Goal: Communication & Community: Ask a question

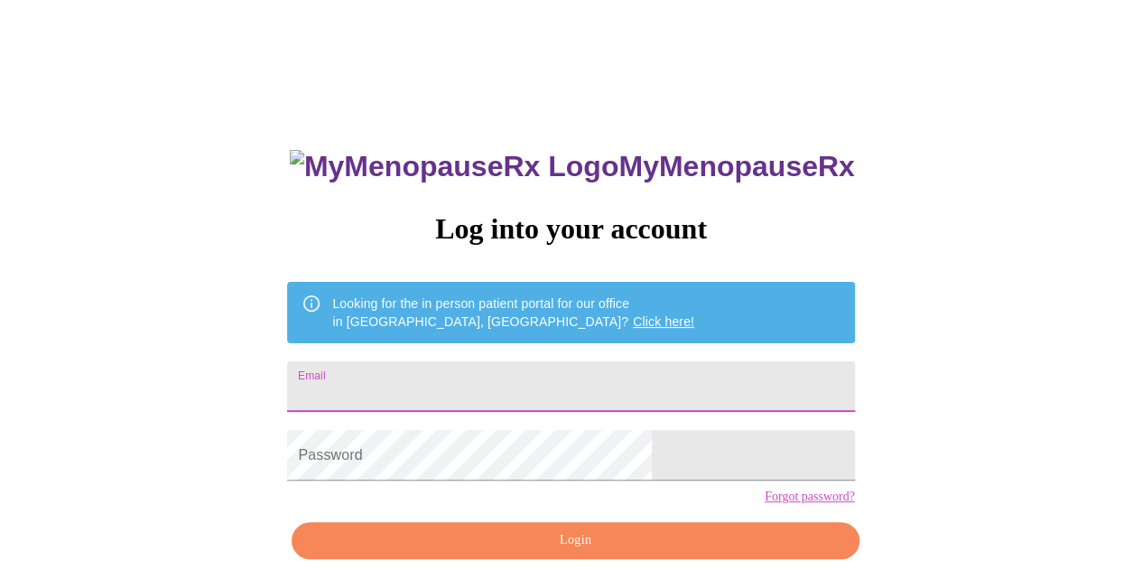
click at [538, 392] on input "Email" at bounding box center [570, 386] width 567 height 51
type input "[EMAIL_ADDRESS][DOMAIN_NAME]"
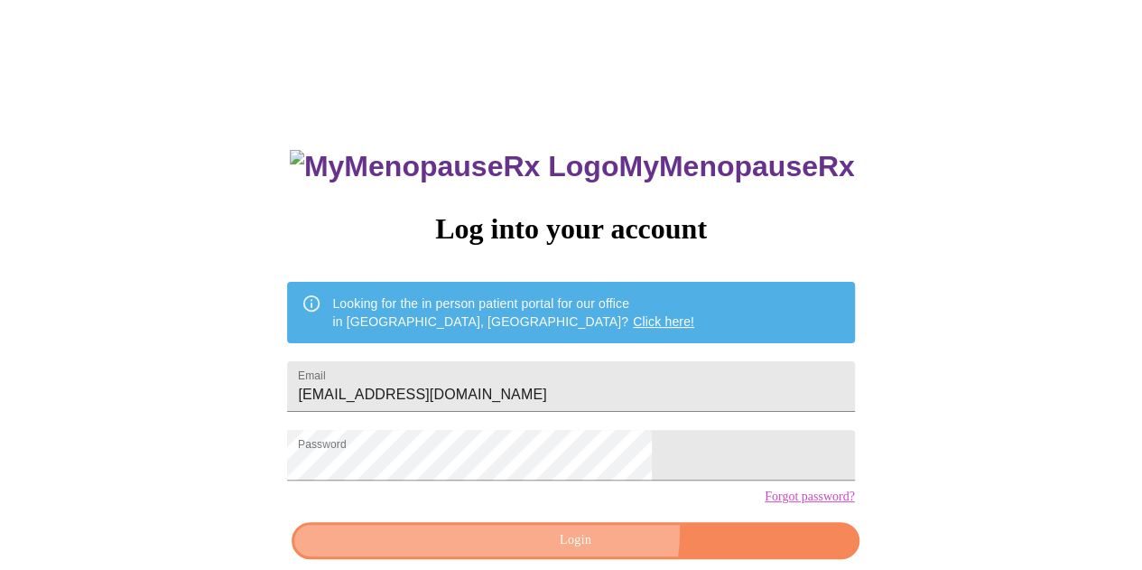
click at [587, 552] on span "Login" at bounding box center [574, 540] width 525 height 23
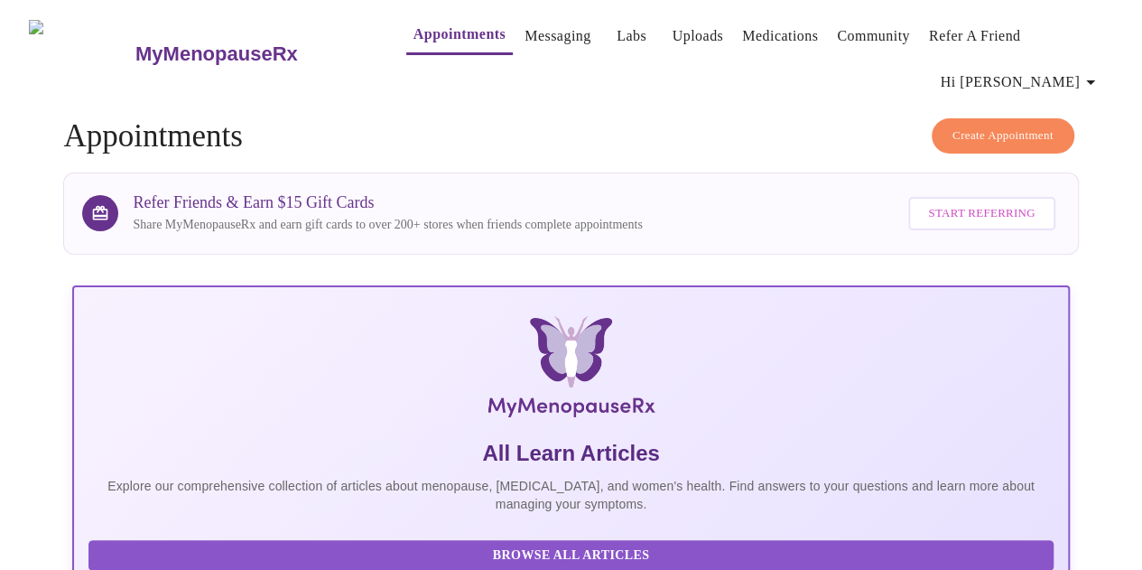
click at [524, 36] on link "Messaging" at bounding box center [557, 35] width 66 height 25
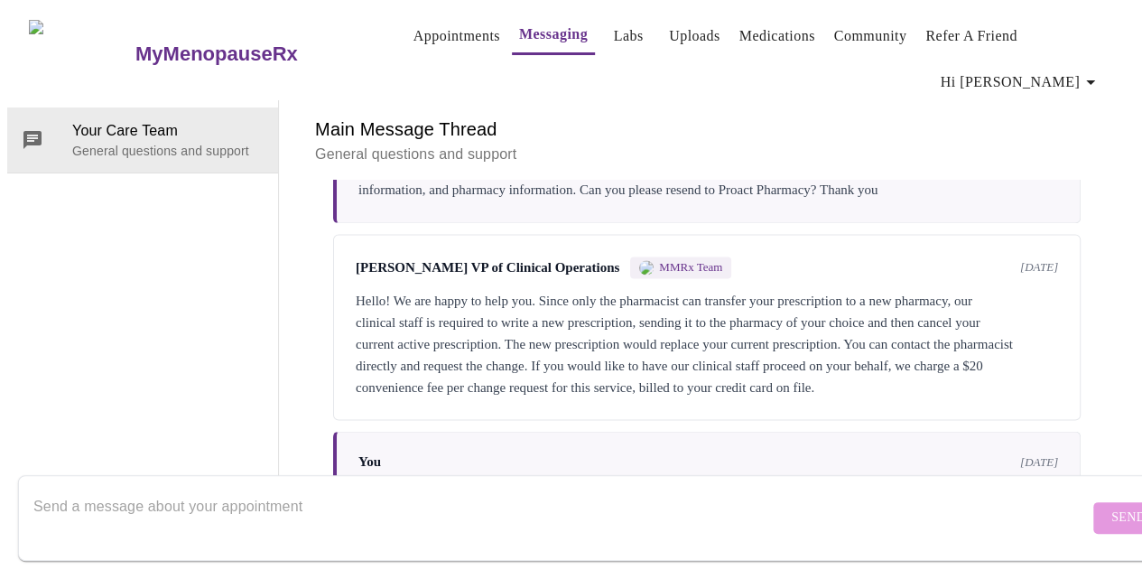
scroll to position [1679, 0]
click at [724, 483] on div at bounding box center [560, 518] width 1055 height 70
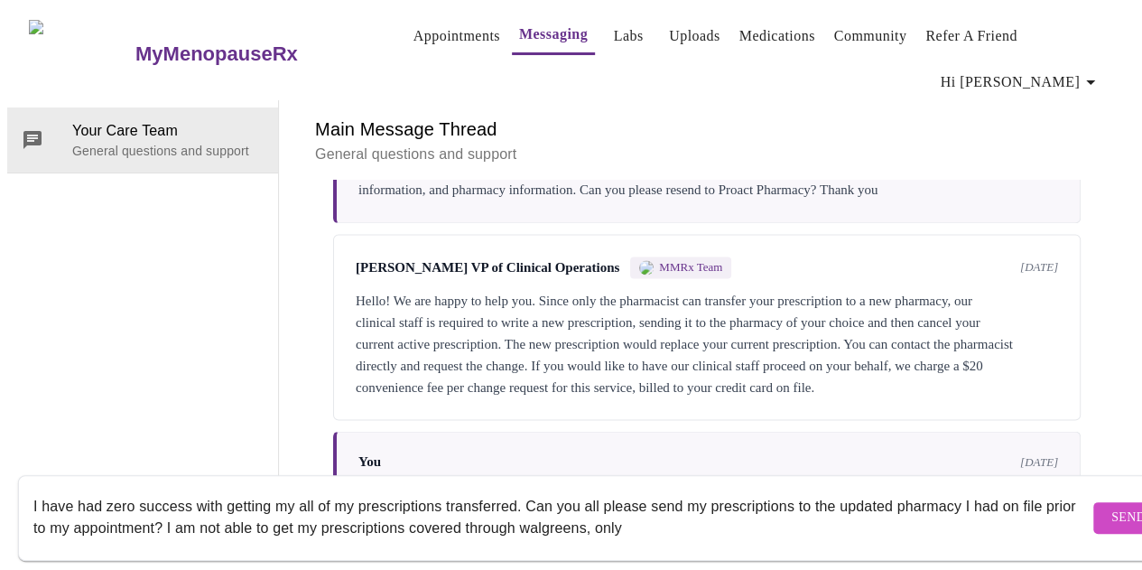
drag, startPoint x: 707, startPoint y: 513, endPoint x: 0, endPoint y: 478, distance: 707.7
click at [7, 478] on div "MyMenopauseRx Appointments Messaging Labs Uploads Medications Community Refer a…" at bounding box center [570, 265] width 1127 height 516
type textarea "I am confused. I received a message from ProAct pharmacy telling me that is whe…"
click at [1093, 514] on button "Send" at bounding box center [1128, 518] width 70 height 32
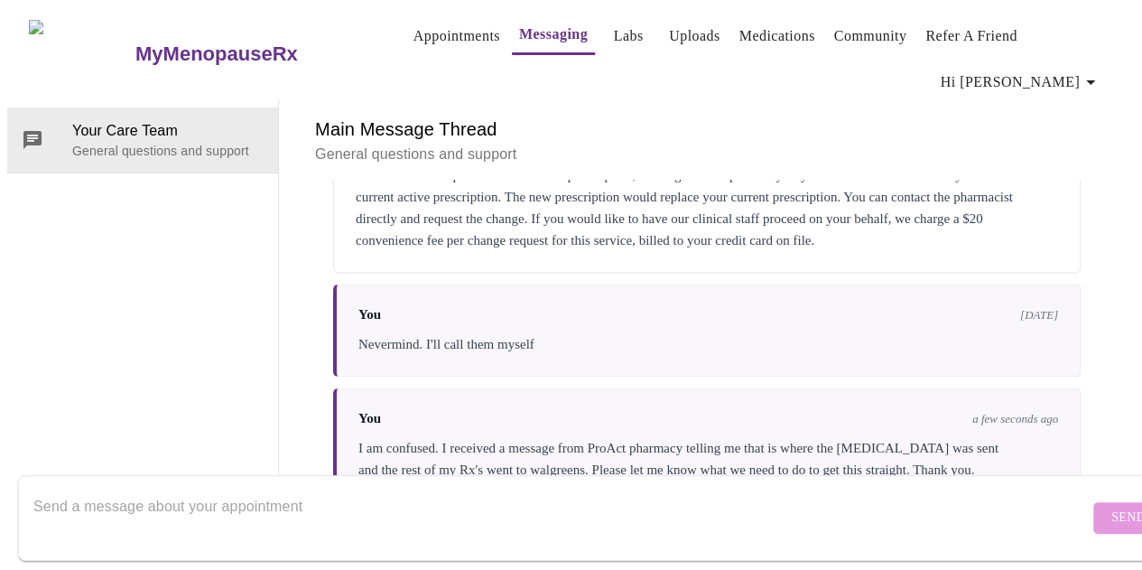
scroll to position [0, 0]
click at [430, 33] on link "Appointments" at bounding box center [456, 35] width 87 height 25
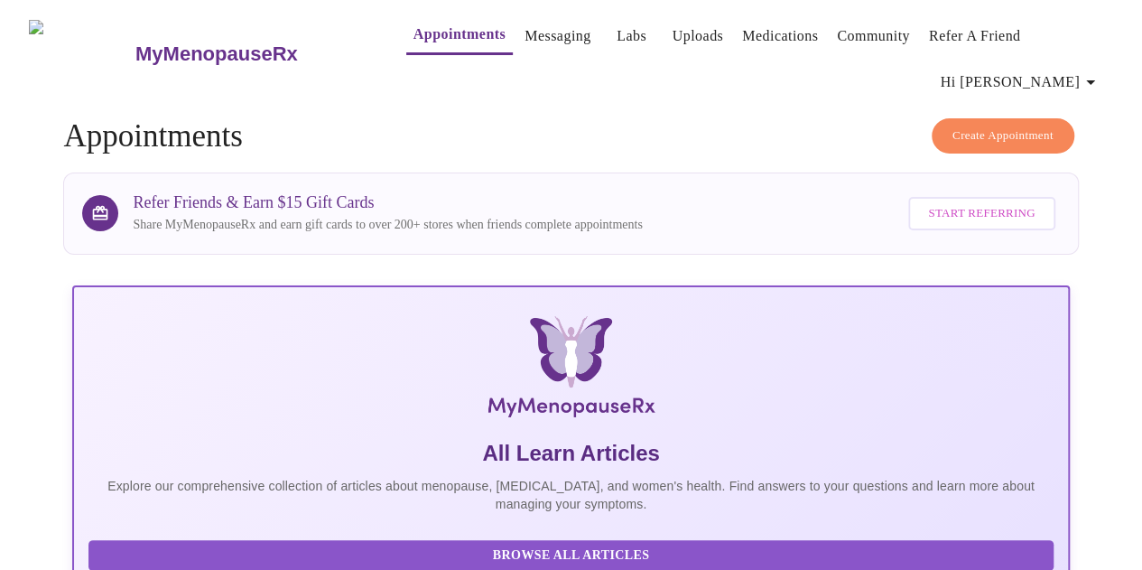
click at [1047, 75] on span "Hi [PERSON_NAME]" at bounding box center [1021, 82] width 161 height 25
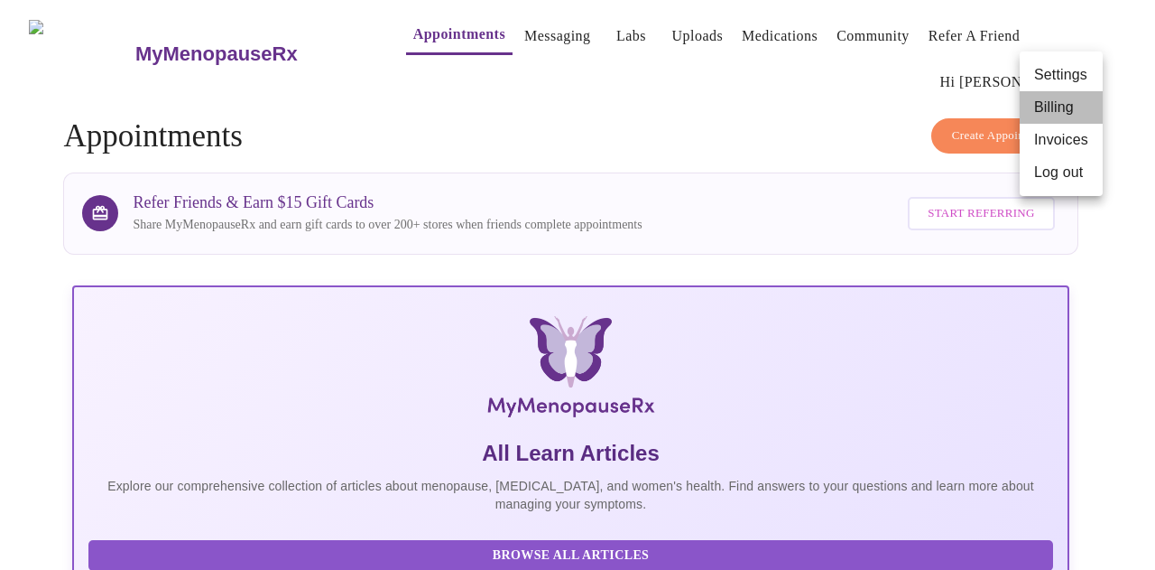
click at [1048, 104] on li "Billing" at bounding box center [1061, 107] width 83 height 32
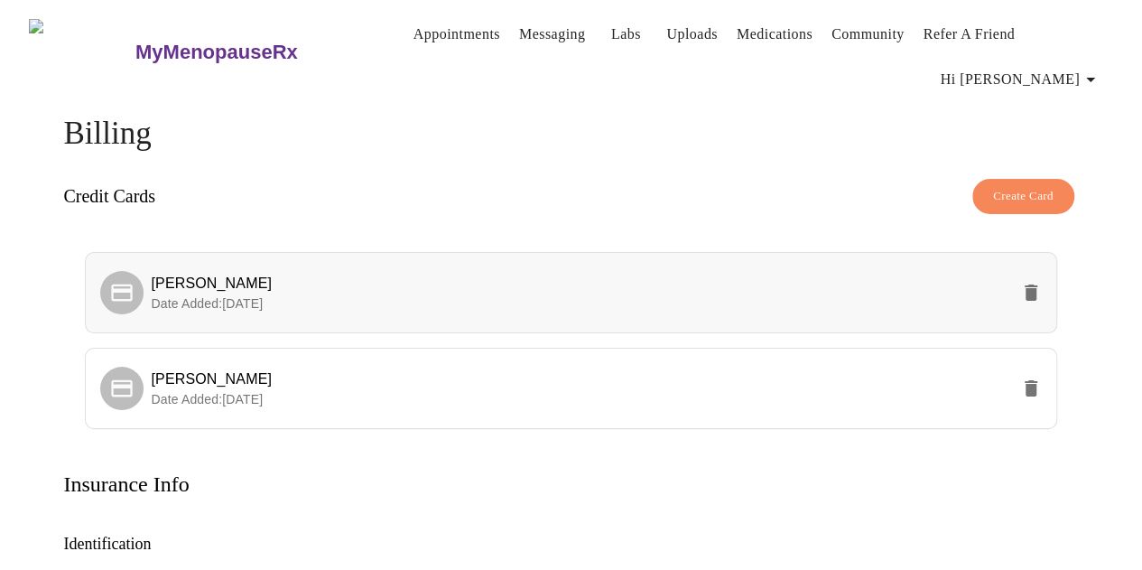
click at [173, 283] on span "[PERSON_NAME]" at bounding box center [211, 282] width 121 height 15
click at [174, 296] on span "Date Added: [DATE]" at bounding box center [207, 303] width 112 height 14
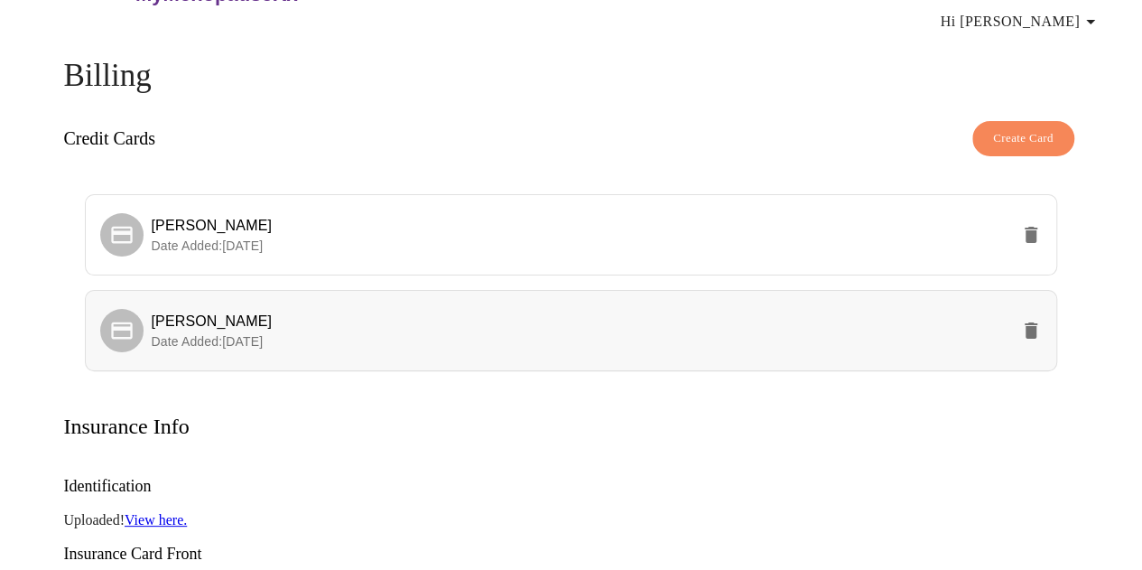
scroll to position [56, 0]
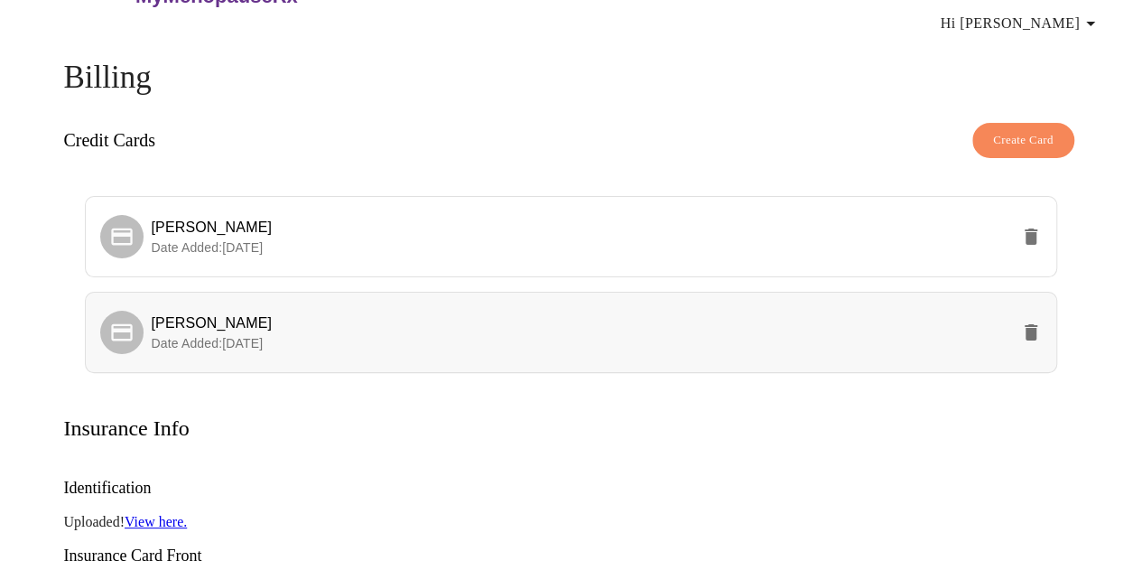
click at [180, 315] on span "[PERSON_NAME]" at bounding box center [211, 322] width 121 height 15
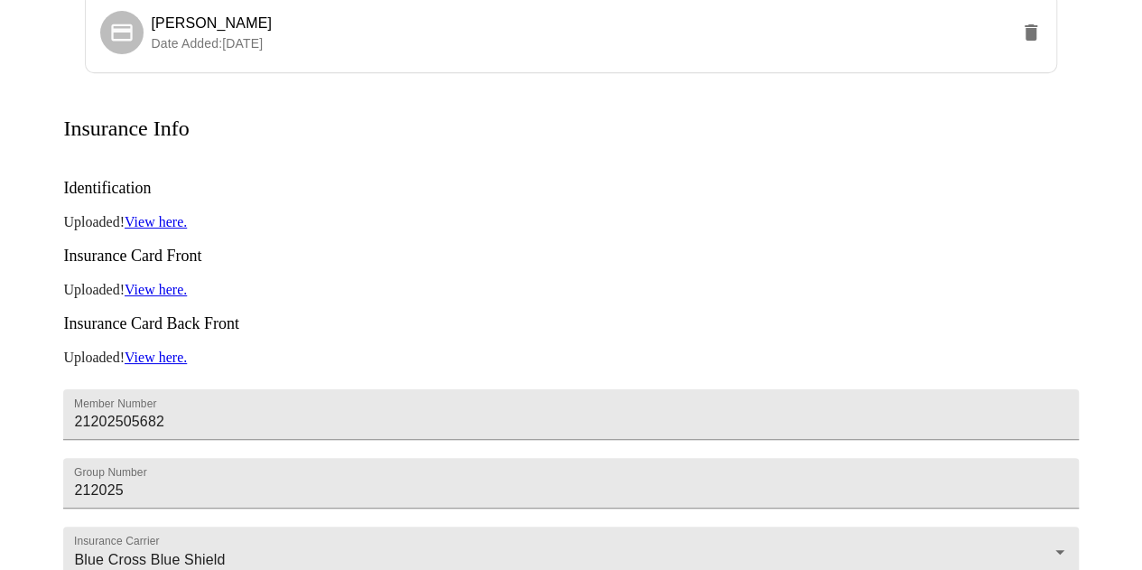
scroll to position [0, 0]
